Goal: Find specific page/section: Find specific page/section

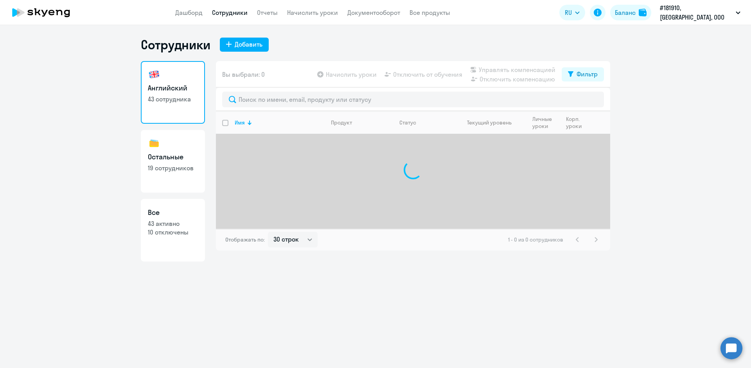
select select "30"
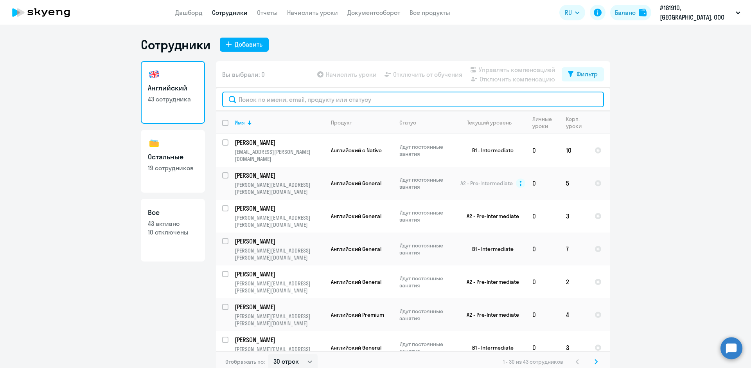
click at [303, 96] on input "text" at bounding box center [413, 100] width 382 height 16
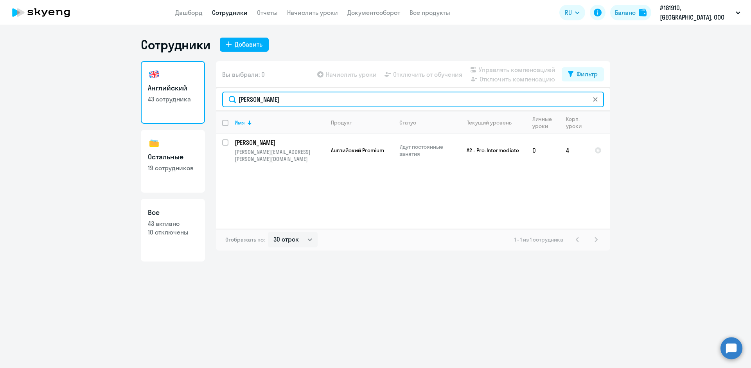
type input "[PERSON_NAME]"
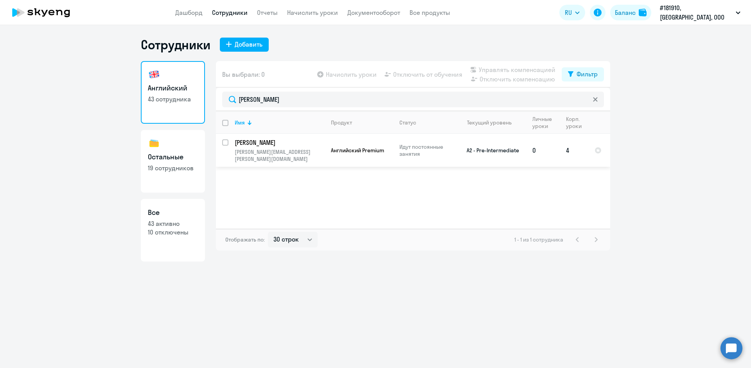
click at [289, 148] on td "[PERSON_NAME] [PERSON_NAME][EMAIL_ADDRESS][PERSON_NAME][DOMAIN_NAME]" at bounding box center [276, 150] width 96 height 33
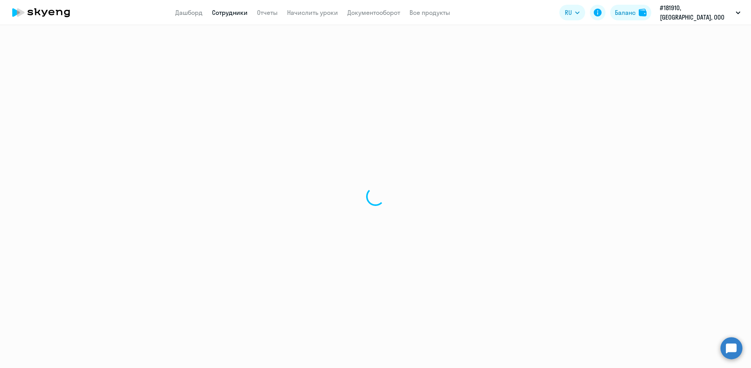
select select "english"
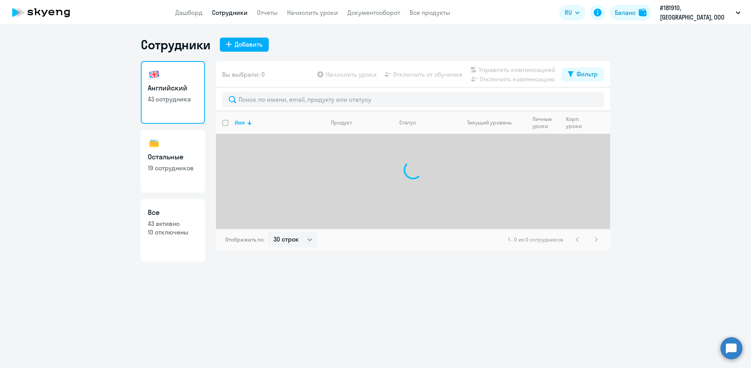
select select "30"
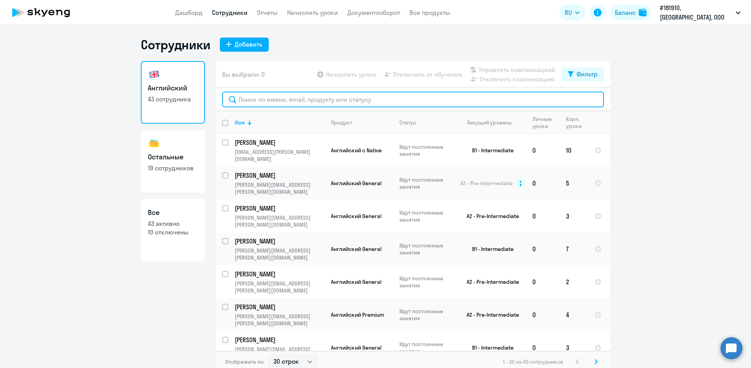
click at [264, 96] on input "text" at bounding box center [413, 100] width 382 height 16
